Goal: Transaction & Acquisition: Purchase product/service

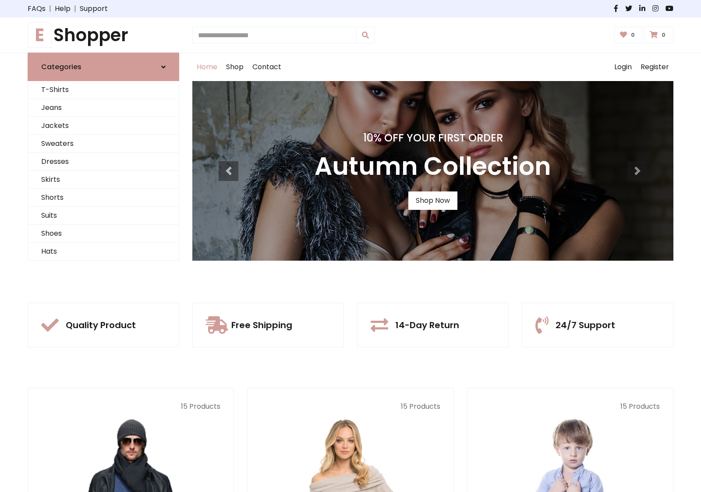
click at [351, 246] on div "10% Off Your First Order Autumn Collection Shop Now" at bounding box center [432, 171] width 481 height 180
click at [433, 200] on link "Shop Now" at bounding box center [432, 201] width 49 height 18
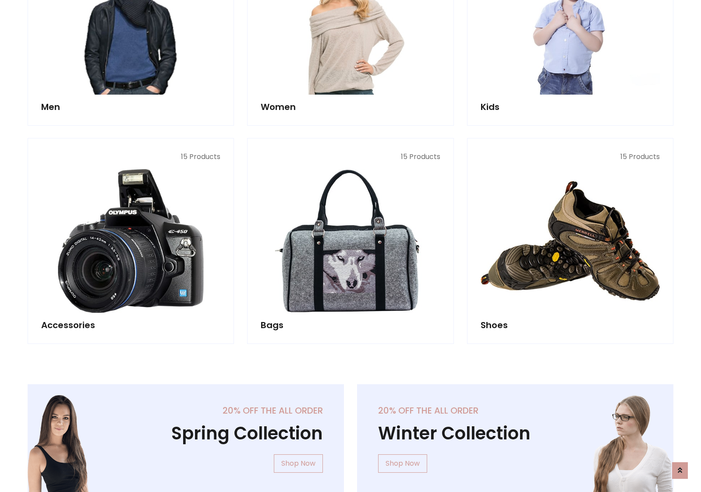
scroll to position [874, 0]
